Goal: Task Accomplishment & Management: Use online tool/utility

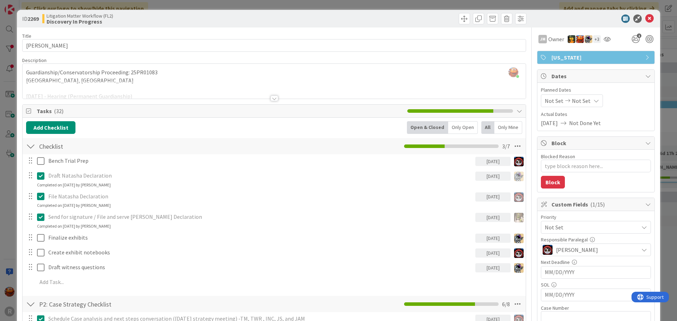
click at [0, 85] on div "ID 2269 Litigation Matter Workflow (FL2) Discovery In Progress Title 14 / 128 […" at bounding box center [338, 160] width 677 height 321
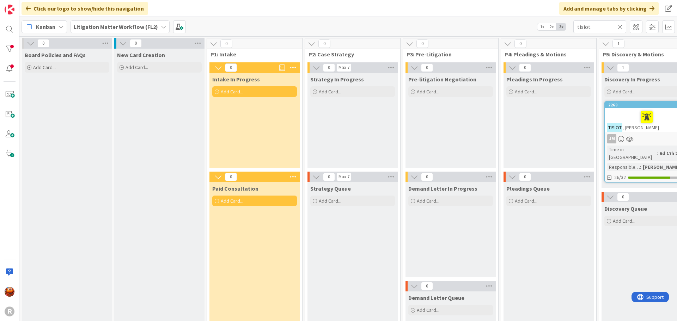
click at [618, 25] on icon at bounding box center [619, 27] width 5 height 6
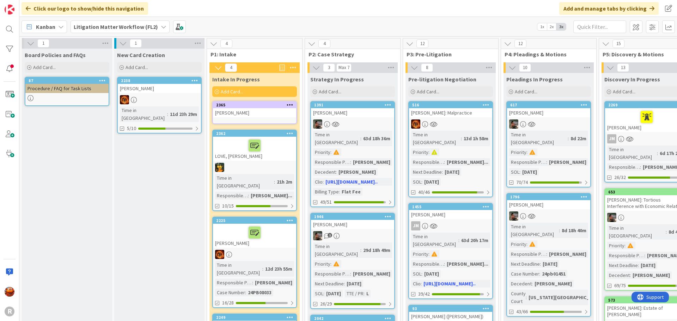
click at [261, 118] on link "2365 [PERSON_NAME]" at bounding box center [254, 112] width 85 height 23
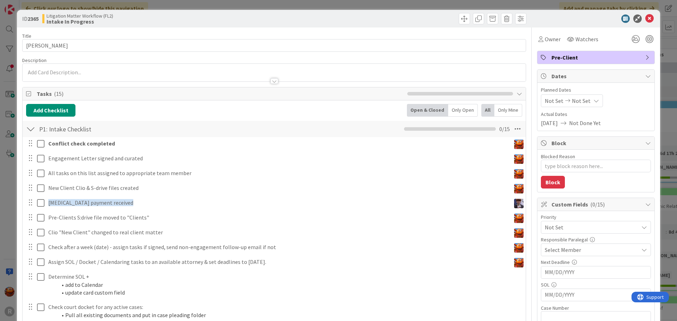
click at [581, 60] on span "Pre-Client" at bounding box center [596, 57] width 90 height 8
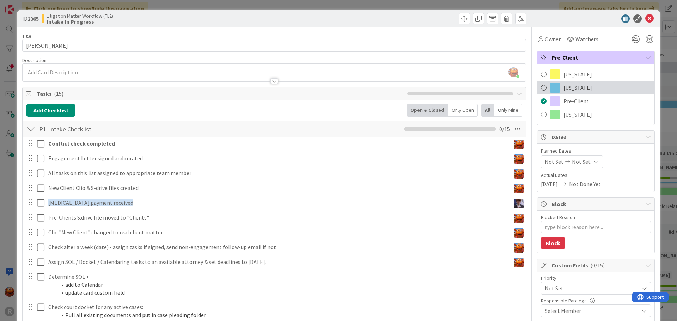
click at [566, 88] on span "[US_STATE]" at bounding box center [577, 88] width 29 height 8
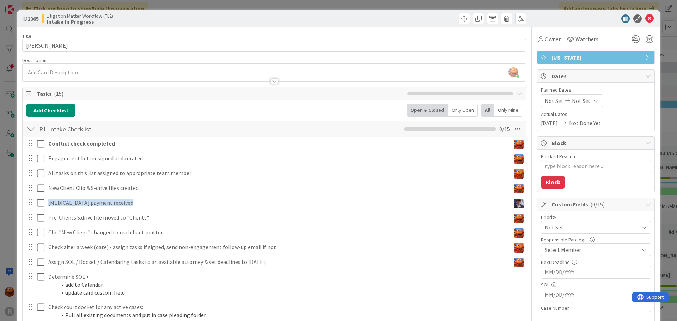
click at [96, 74] on div "[PERSON_NAME] just joined" at bounding box center [274, 73] width 503 height 18
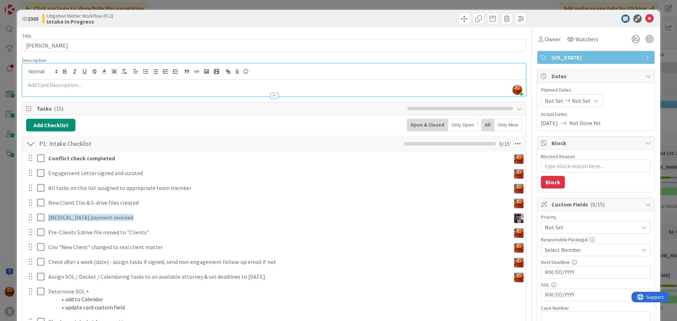
click at [276, 82] on p at bounding box center [274, 85] width 496 height 8
paste div
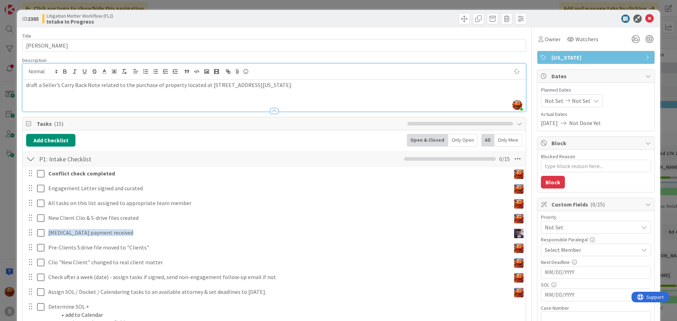
type textarea "x"
click at [34, 85] on p "draft a Seller’s Carry Back Note related to the purchase of property located at…" at bounding box center [274, 85] width 496 height 8
click at [544, 40] on span "Owner" at bounding box center [552, 39] width 16 height 8
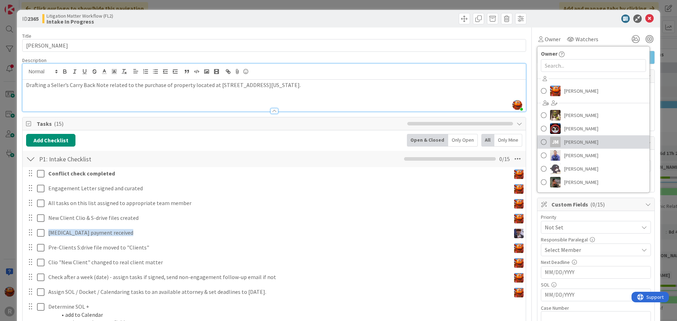
drag, startPoint x: 576, startPoint y: 137, endPoint x: 574, endPoint y: 143, distance: 6.0
click at [576, 137] on span "[PERSON_NAME]" at bounding box center [581, 142] width 34 height 11
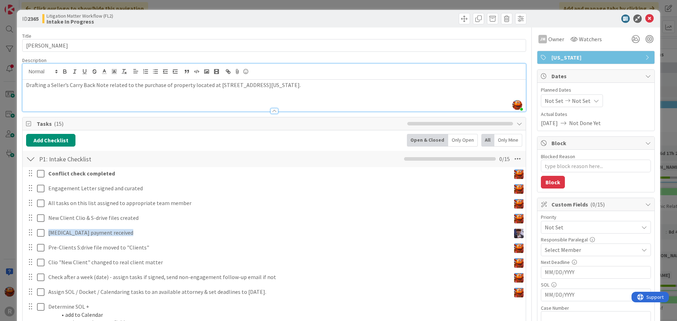
click at [556, 253] on span "Select Member" at bounding box center [562, 250] width 36 height 8
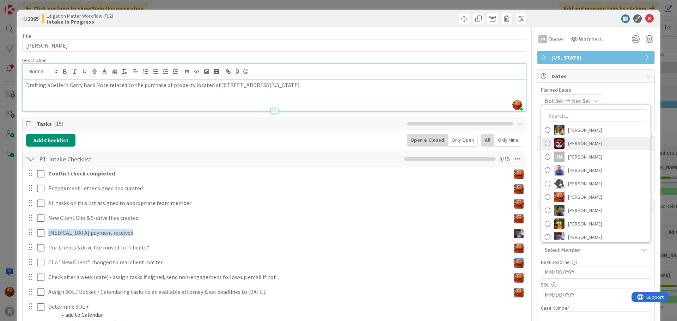
click at [581, 147] on span "[PERSON_NAME]" at bounding box center [585, 143] width 34 height 11
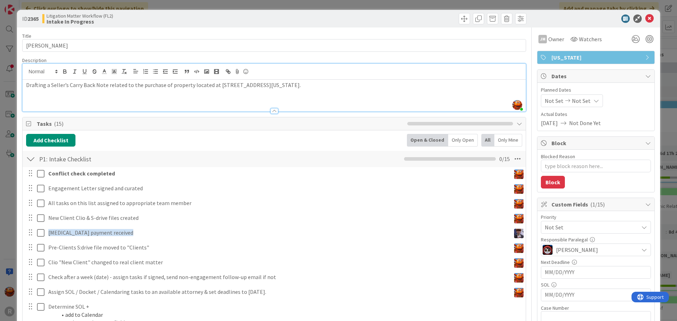
click at [5, 95] on div "ID 2365 Litigation Matter Workflow (FL2) Intake In Progress Title 16 / 128 [PER…" at bounding box center [338, 160] width 677 height 321
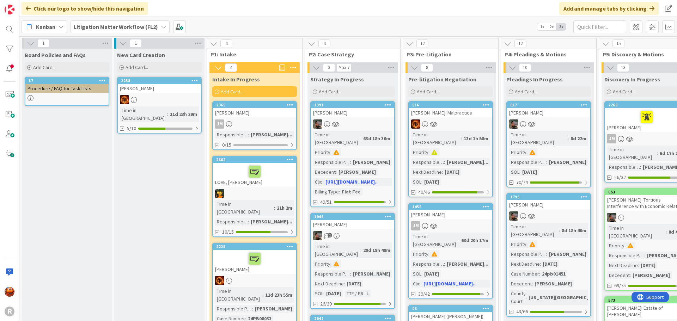
click at [250, 118] on link "2365 [PERSON_NAME] Responsible Paralegal : [PERSON_NAME]... 0/15" at bounding box center [254, 125] width 85 height 49
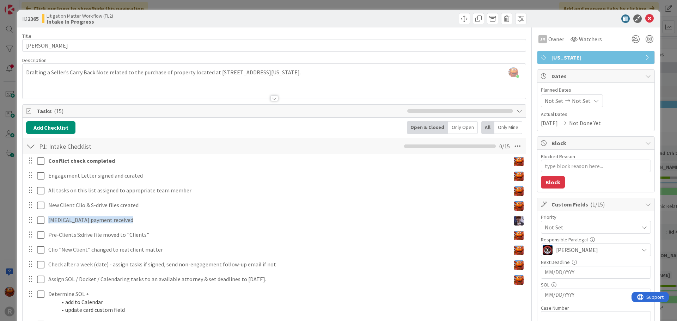
click at [196, 75] on div "[PERSON_NAME] just joined Drafting a Seller’s Carry Back Note related to the pu…" at bounding box center [274, 81] width 503 height 35
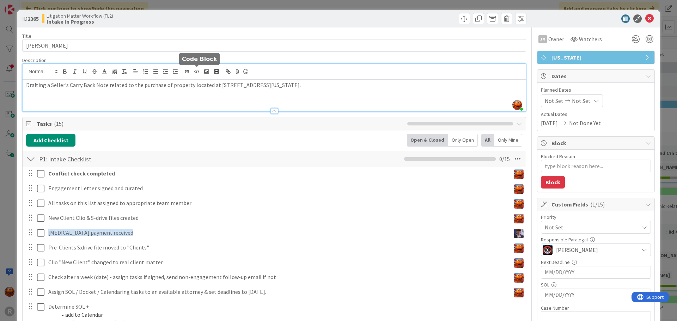
click at [196, 75] on button "button" at bounding box center [197, 71] width 10 height 8
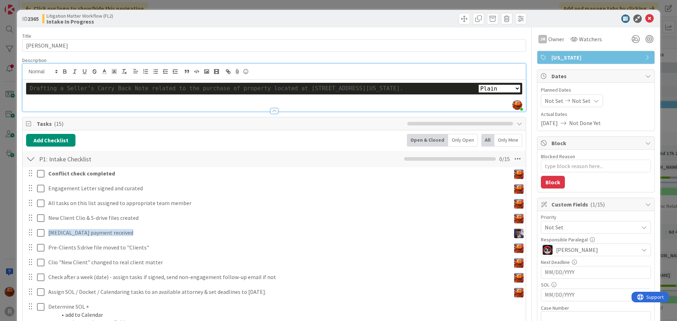
click at [184, 91] on div "Drafting a Seller’s Carry Back Note related to the purchase of property located…" at bounding box center [274, 89] width 489 height 8
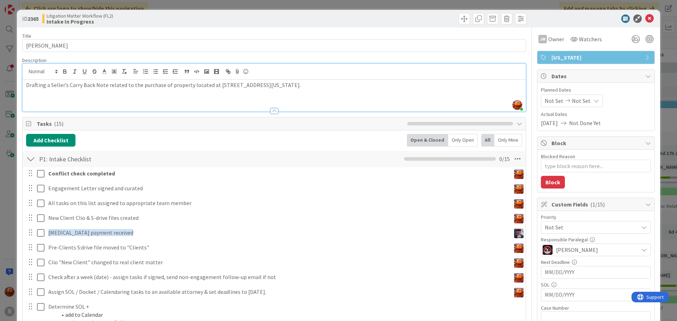
click at [184, 91] on div "Drafting a Seller’s Carry Back Note related to the purchase of property located…" at bounding box center [274, 96] width 503 height 32
copy p "Drafting a Seller’s Carry Back Note related to the purchase of property located…"
click at [138, 94] on div "Drafting a Seller’s Carry Back Note related to the purchase of property located…" at bounding box center [274, 96] width 503 height 32
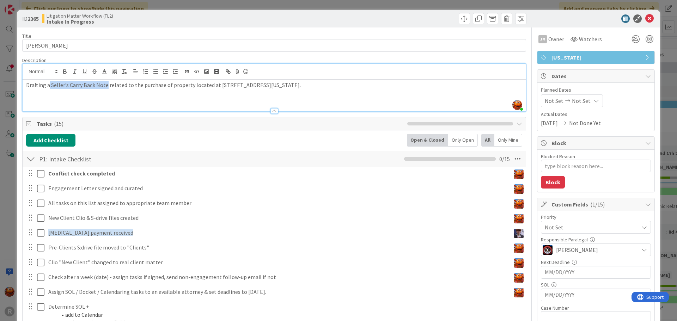
drag, startPoint x: 49, startPoint y: 85, endPoint x: 105, endPoint y: 84, distance: 56.4
click at [105, 84] on p "Drafting a Seller’s Carry Back Note related to the purchase of property located…" at bounding box center [274, 85] width 496 height 8
click at [139, 86] on p "Drafting a Seller’s Carry Back Note related to the purchase of property located…" at bounding box center [274, 85] width 496 height 8
drag, startPoint x: 139, startPoint y: 86, endPoint x: 96, endPoint y: 88, distance: 43.4
click at [96, 88] on p "Drafting a Seller’s Carry Back Note related to the purchase of property located…" at bounding box center [274, 85] width 496 height 8
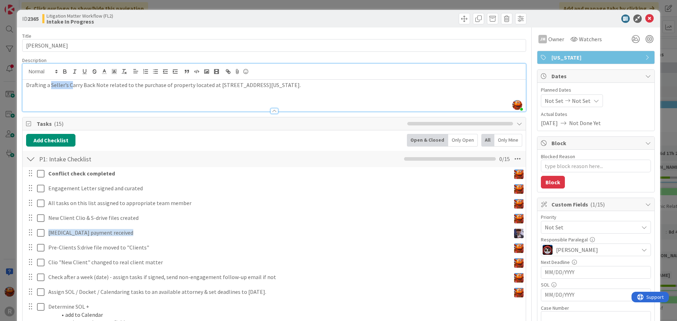
drag, startPoint x: 51, startPoint y: 86, endPoint x: 69, endPoint y: 85, distance: 18.4
click at [70, 84] on p "Drafting a Seller’s Carry Back Note related to the purchase of property located…" at bounding box center [274, 85] width 496 height 8
drag, startPoint x: 27, startPoint y: 84, endPoint x: 105, endPoint y: 88, distance: 78.0
click at [105, 88] on p "Drafting a Seller’s Carry Back Note related to the purchase of property located…" at bounding box center [274, 85] width 496 height 8
copy p "Drafting a Seller’s Carry Back Note"
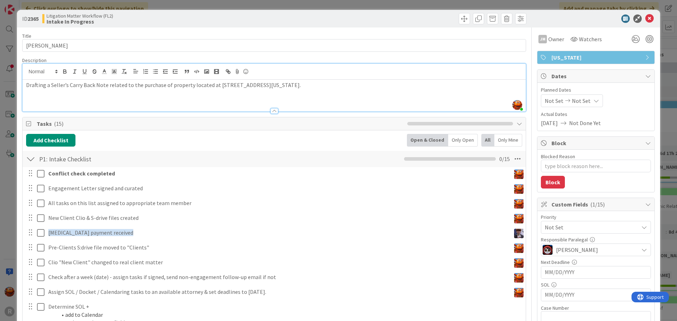
click at [194, 95] on div "Drafting a Seller’s Carry Back Note related to the purchase of property located…" at bounding box center [274, 96] width 503 height 32
drag, startPoint x: 215, startPoint y: 85, endPoint x: 350, endPoint y: 88, distance: 135.7
click at [350, 88] on p "Drafting a Seller’s Carry Back Note related to the purchase of property located…" at bounding box center [274, 85] width 496 height 8
copy p "[STREET_ADDRESS][US_STATE]"
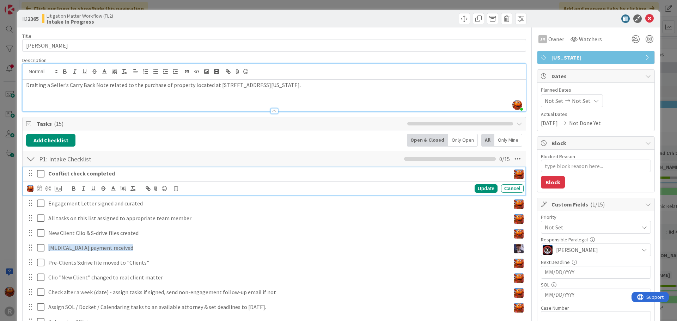
click at [71, 174] on strong "Conflict check completed" at bounding box center [81, 173] width 67 height 7
click at [176, 188] on icon at bounding box center [176, 188] width 4 height 5
click at [188, 220] on div "Delete" at bounding box center [194, 218] width 26 height 13
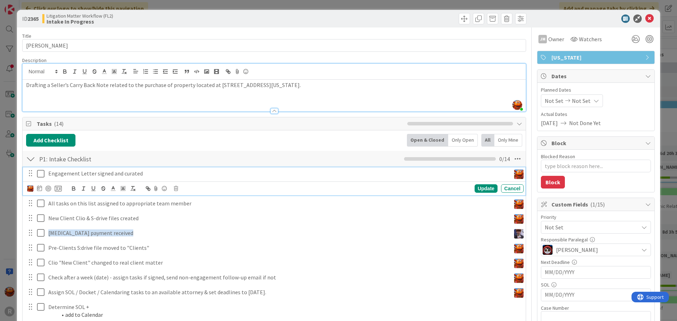
click at [43, 173] on icon at bounding box center [42, 173] width 11 height 8
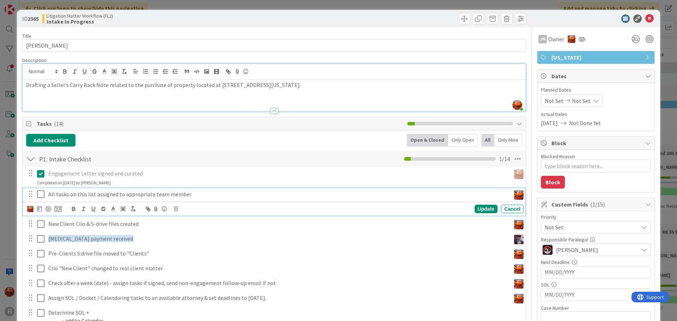
click at [95, 193] on p "All tasks on this list assigned to appropriate team member" at bounding box center [277, 194] width 459 height 8
click at [41, 195] on icon at bounding box center [42, 194] width 11 height 8
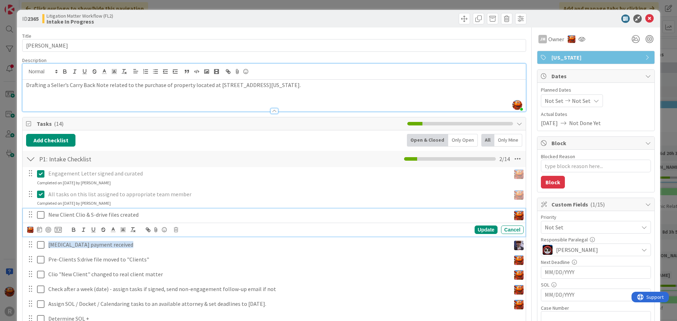
click at [38, 212] on icon at bounding box center [42, 215] width 11 height 8
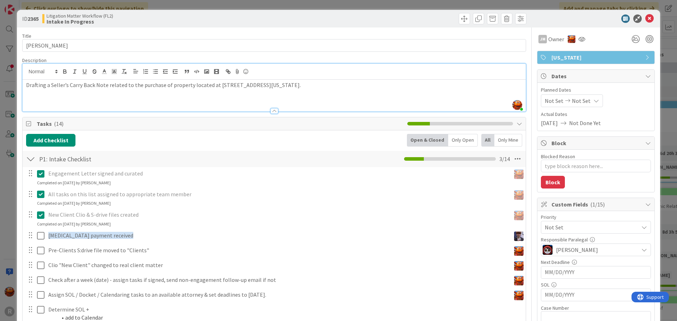
scroll to position [70, 0]
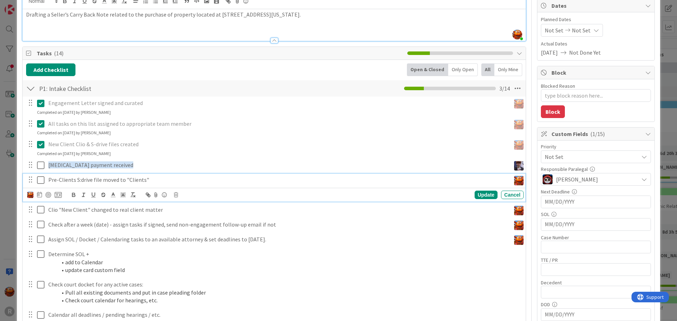
click at [38, 180] on icon at bounding box center [42, 180] width 11 height 8
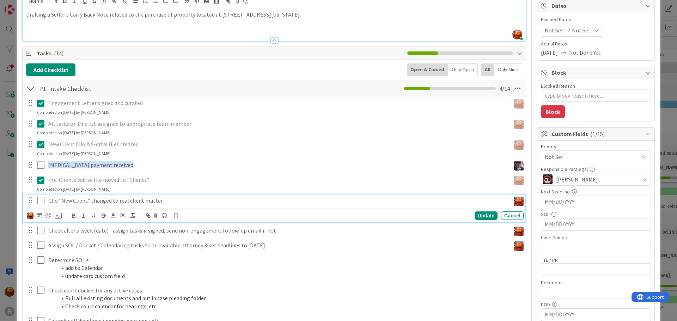
click at [40, 200] on icon at bounding box center [42, 200] width 11 height 8
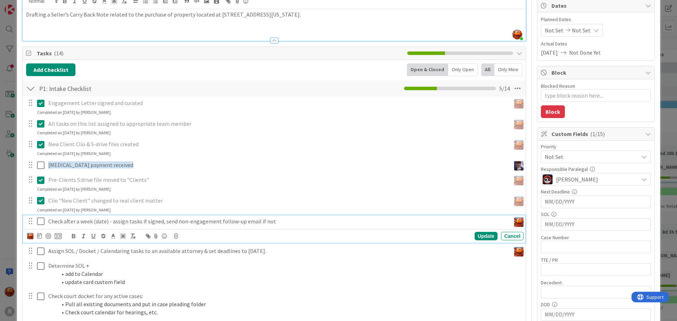
click at [40, 219] on icon at bounding box center [42, 221] width 11 height 8
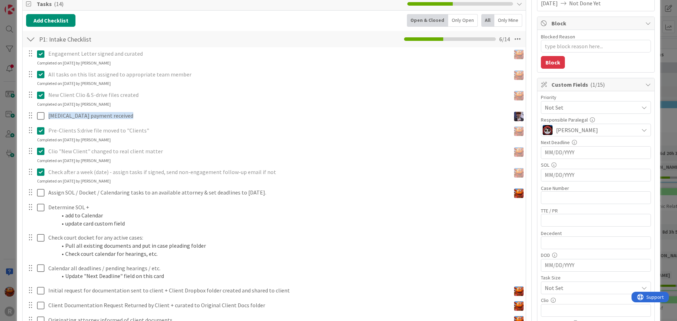
scroll to position [176, 0]
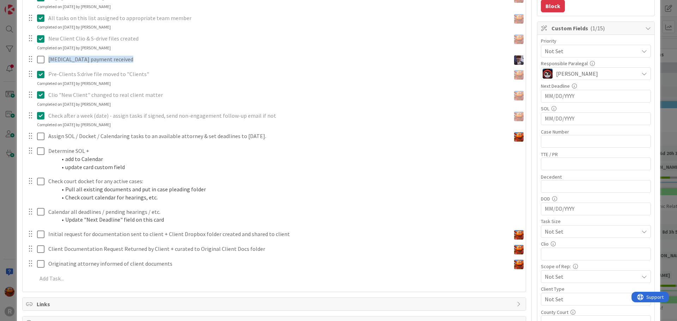
click at [113, 142] on div "Assign SOL / Docket / Calendaring tasks to an available attorney & set deadline…" at bounding box center [274, 136] width 502 height 13
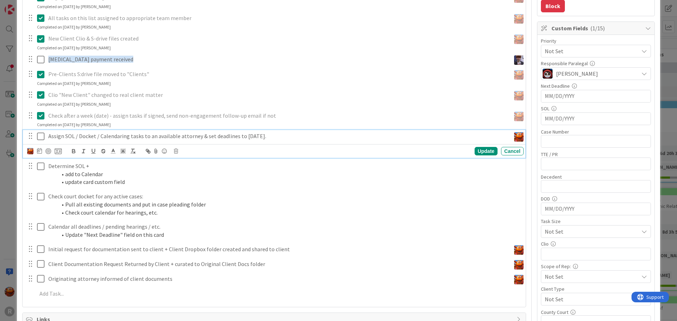
click at [114, 141] on div "Assign SOL / Docket / Calendaring tasks to an available attorney & set deadline…" at bounding box center [277, 136] width 465 height 12
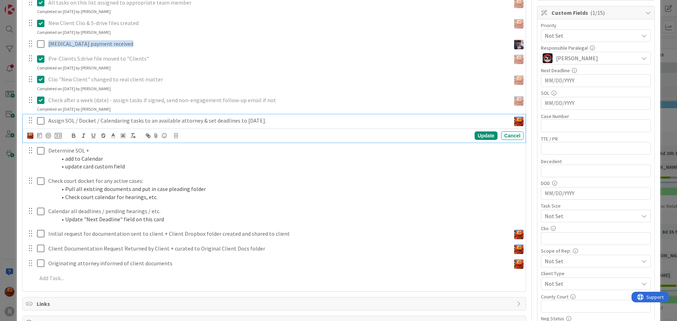
scroll to position [211, 0]
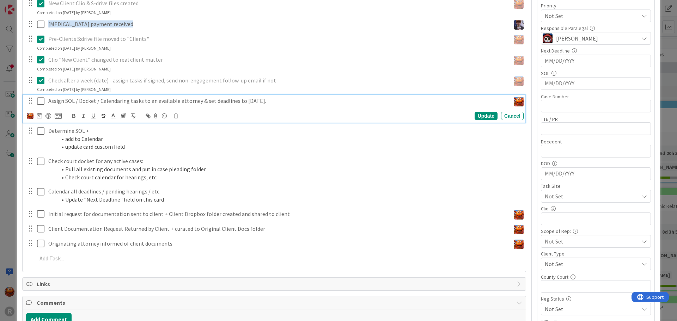
click at [175, 116] on icon at bounding box center [176, 115] width 4 height 5
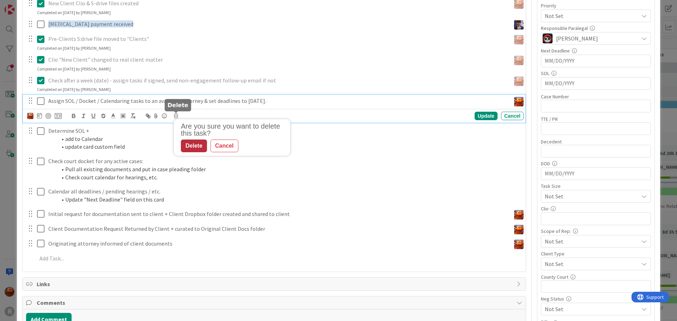
click at [189, 145] on div "Delete" at bounding box center [194, 146] width 26 height 13
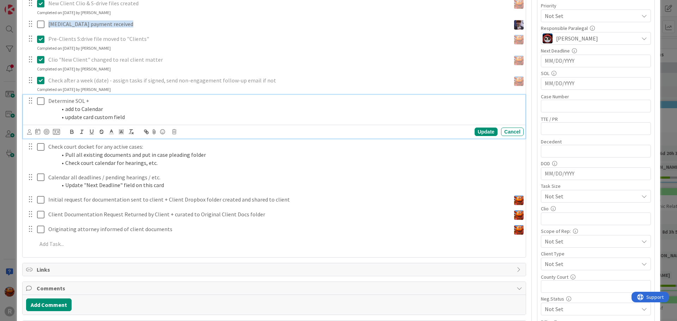
click at [126, 115] on li "update card custom field" at bounding box center [289, 117] width 464 height 8
click at [173, 131] on icon at bounding box center [174, 131] width 4 height 5
click at [191, 160] on div "Delete" at bounding box center [192, 161] width 26 height 13
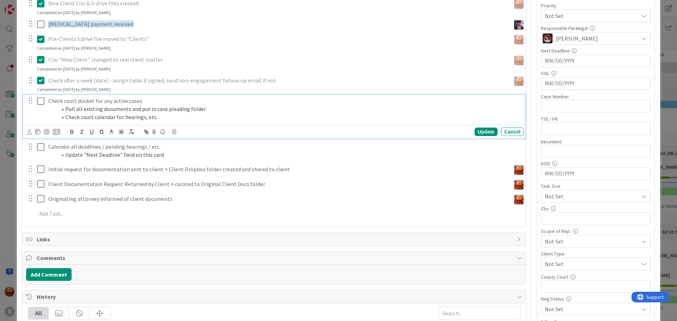
click at [121, 110] on li "Pull all existing documents and put in case pleading folder" at bounding box center [289, 109] width 464 height 8
click at [173, 132] on icon at bounding box center [174, 131] width 4 height 5
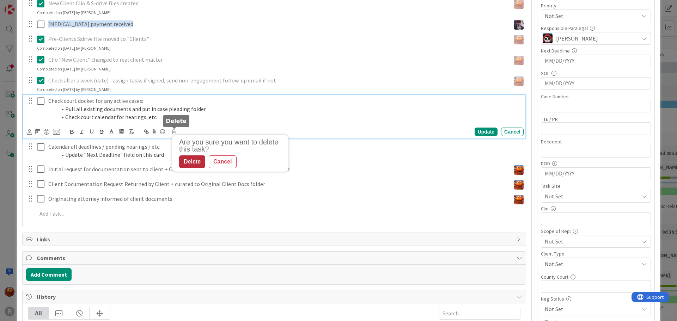
click at [191, 166] on div "Delete" at bounding box center [192, 161] width 26 height 13
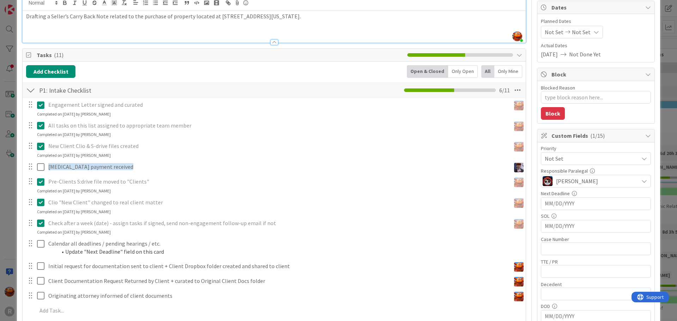
scroll to position [70, 0]
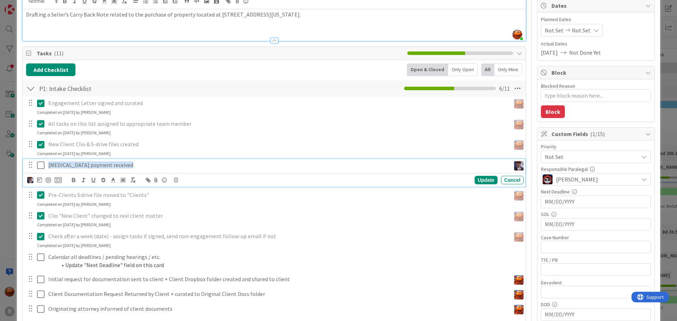
click at [40, 165] on icon at bounding box center [42, 165] width 11 height 8
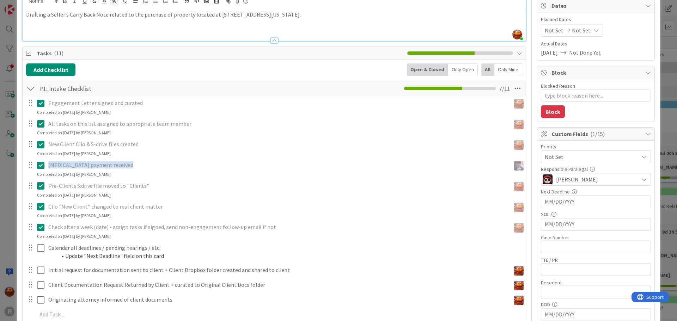
click at [6, 119] on div "ID 2365 Litigation Matter Workflow (FL2) Intake In Progress Title 16 / 128 [PER…" at bounding box center [338, 160] width 677 height 321
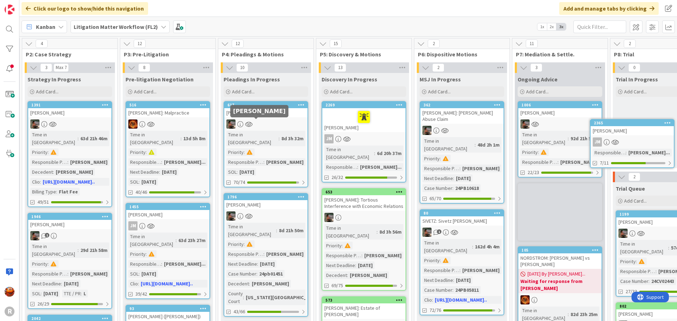
scroll to position [0, 301]
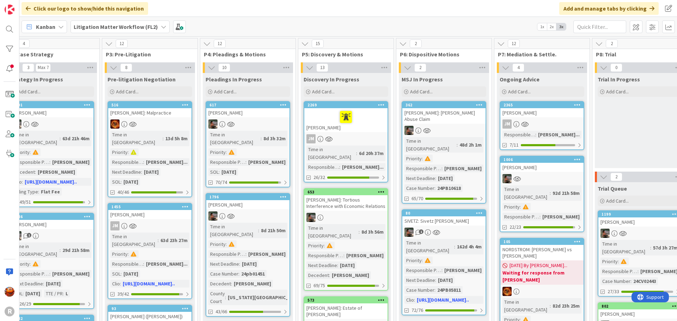
click at [553, 124] on div "JM" at bounding box center [541, 123] width 83 height 9
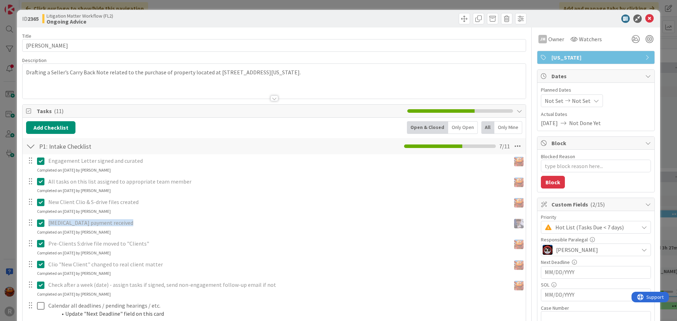
type textarea "x"
click at [7, 79] on div "ID 2365 Litigation Matter Workflow (FL2) Ongoing Advice Title 16 / 128 [PERSON_…" at bounding box center [338, 160] width 677 height 321
